Goal: Task Accomplishment & Management: Manage account settings

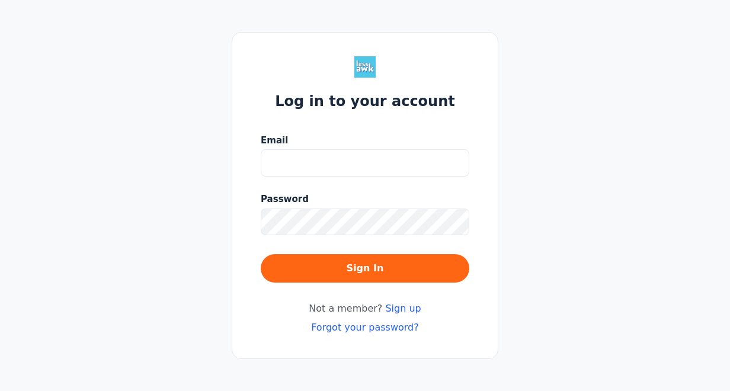
click at [261, 160] on protonpass-control-15b5 at bounding box center [261, 162] width 0 height 27
click at [140, 113] on div "Log in to your account Email Password Sign In Not a member? Sign up Forgot your…" at bounding box center [365, 195] width 730 height 391
click at [334, 326] on link "Forgot your password?" at bounding box center [365, 327] width 108 height 11
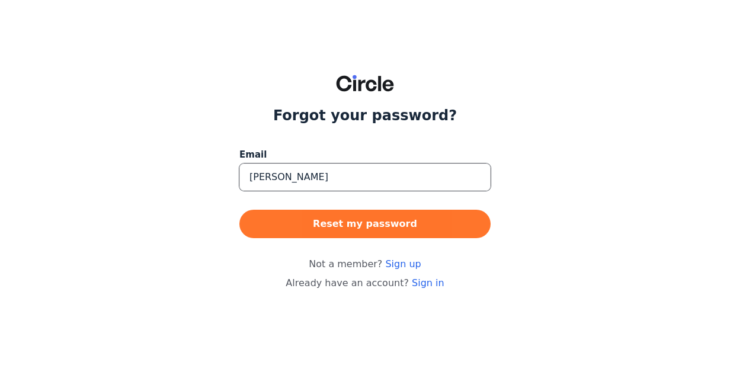
type input "[EMAIL_ADDRESS][DOMAIN_NAME]"
click at [318, 225] on button "Reset my password" at bounding box center [364, 224] width 251 height 28
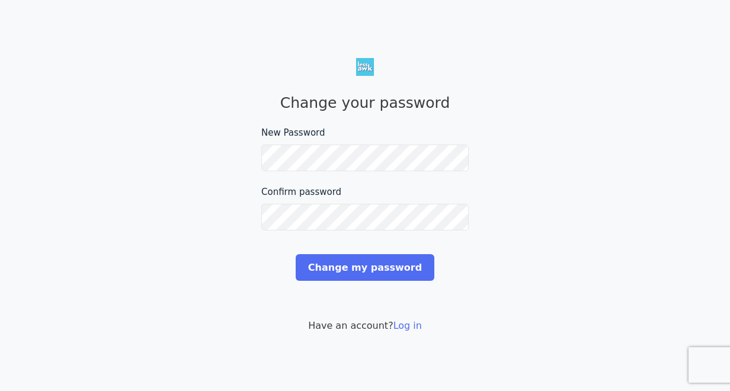
click at [233, 273] on div "Change your password New Password Please make sure your password includes at le…" at bounding box center [365, 195] width 730 height 391
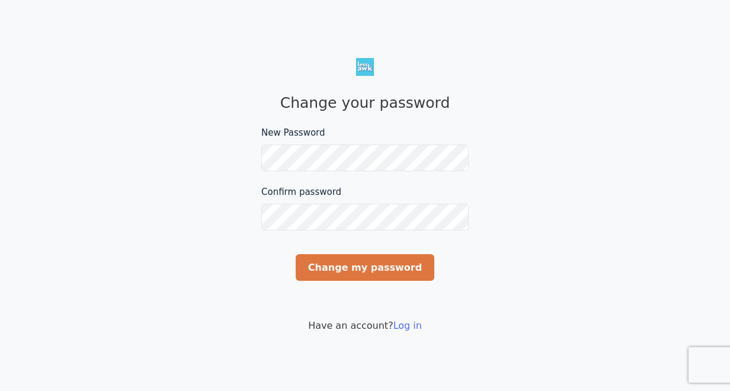
click at [319, 273] on input "Change my password" at bounding box center [365, 267] width 139 height 27
